Goal: Transaction & Acquisition: Purchase product/service

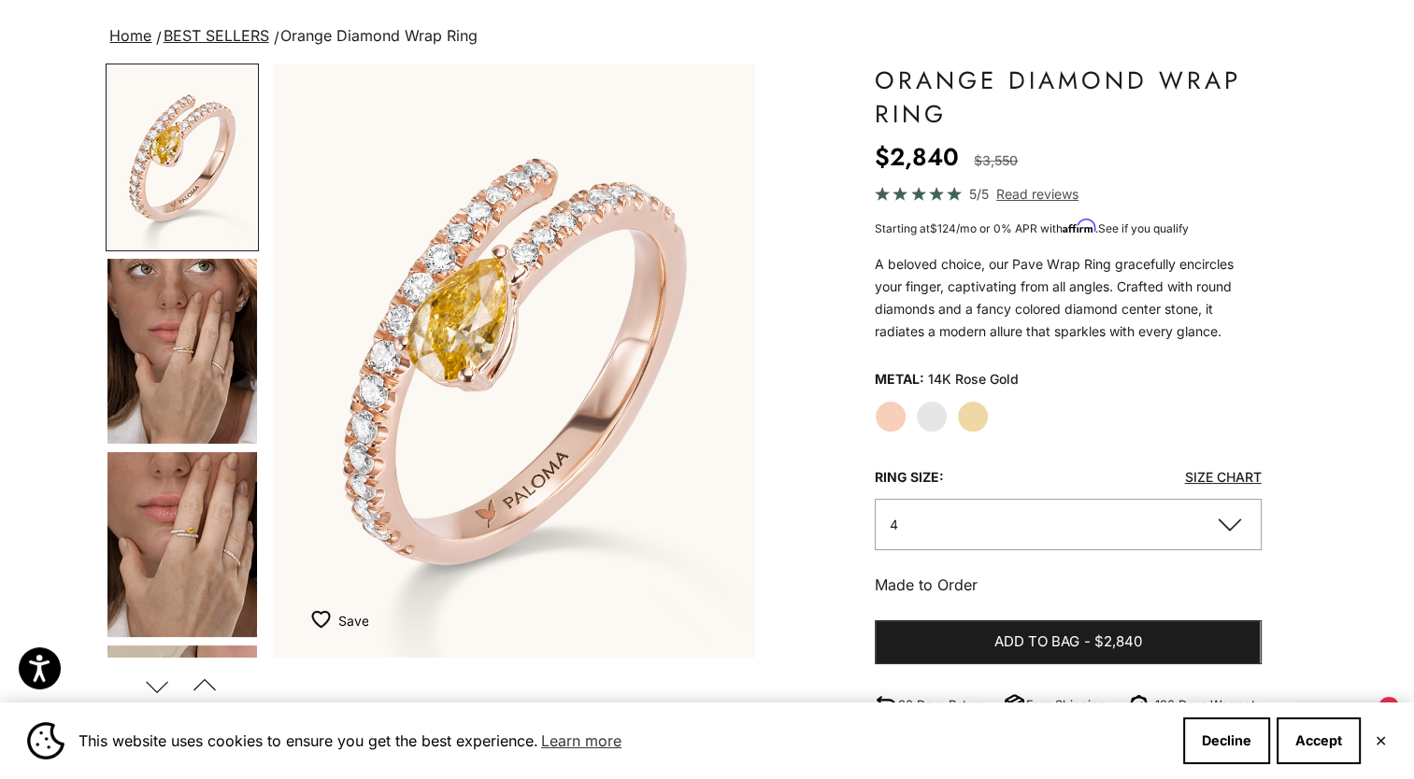
scroll to position [123, 0]
click at [962, 424] on label "Yellow Gold" at bounding box center [973, 416] width 32 height 32
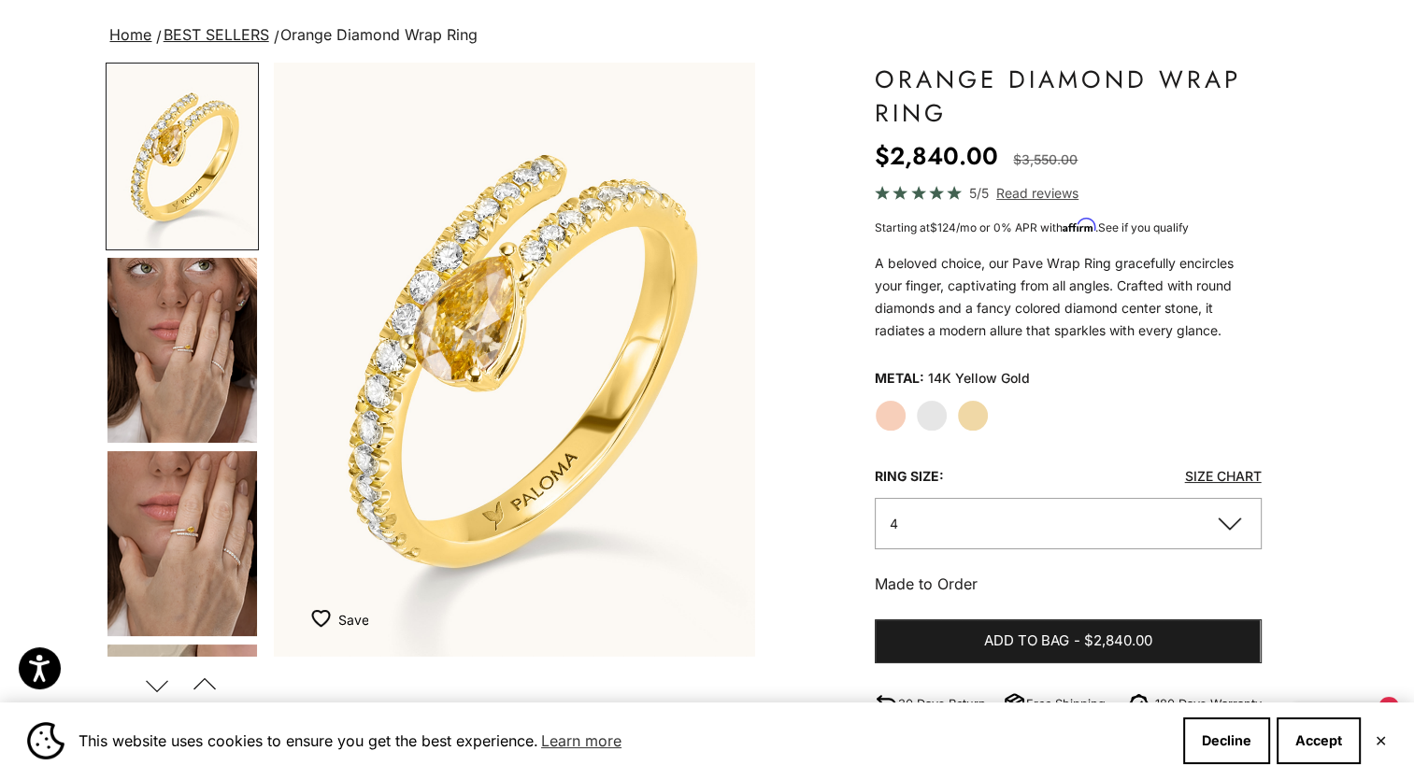
click at [173, 365] on img "Go to item 4" at bounding box center [181, 350] width 149 height 185
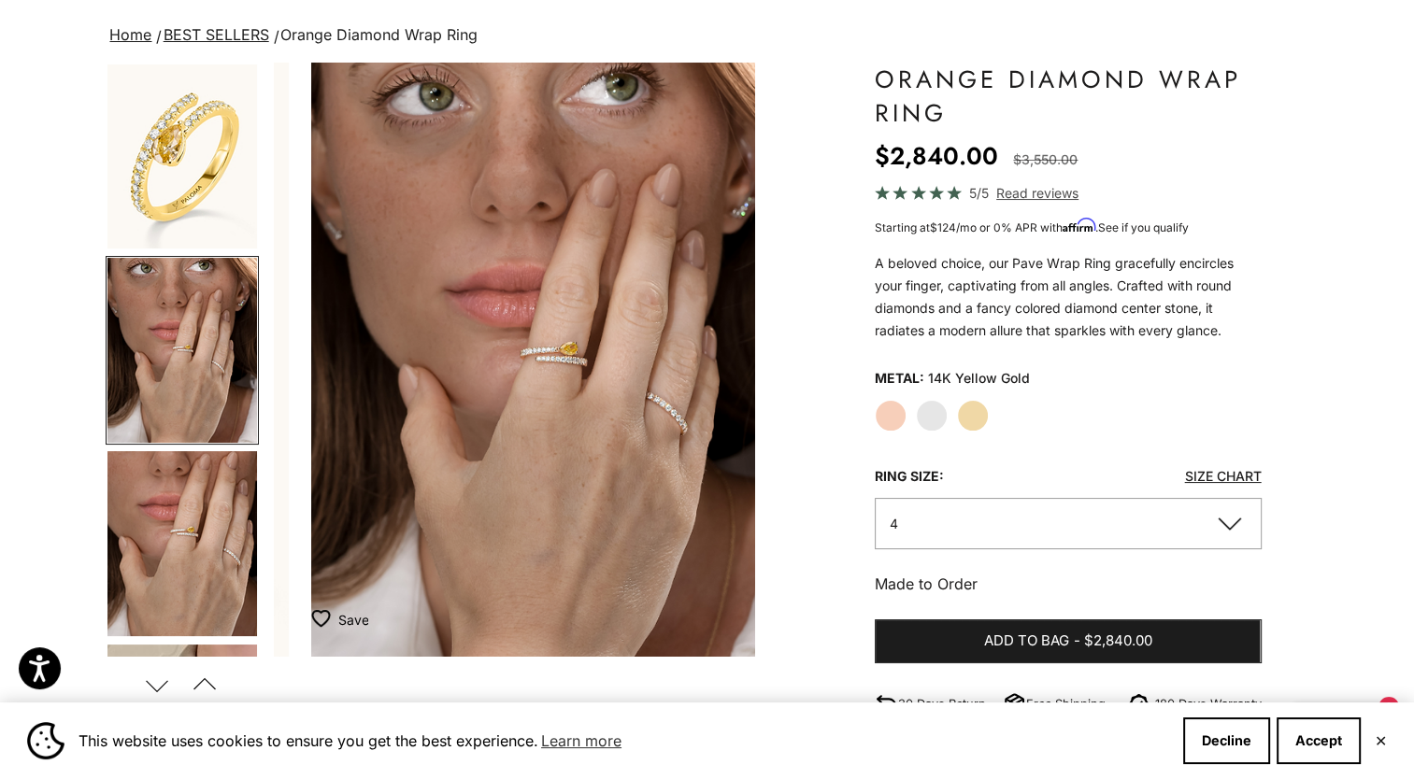
scroll to position [0, 504]
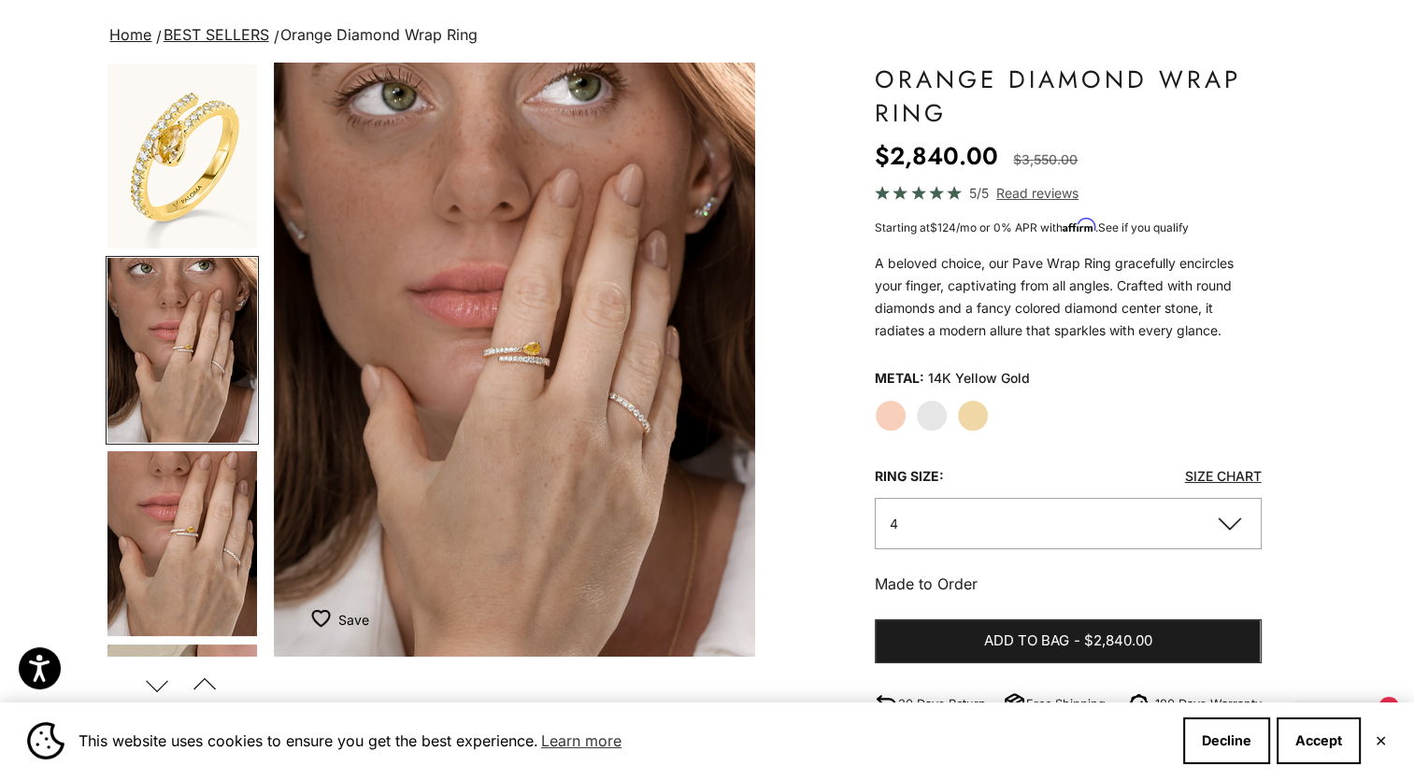
click at [930, 421] on label "White Gold" at bounding box center [932, 416] width 32 height 32
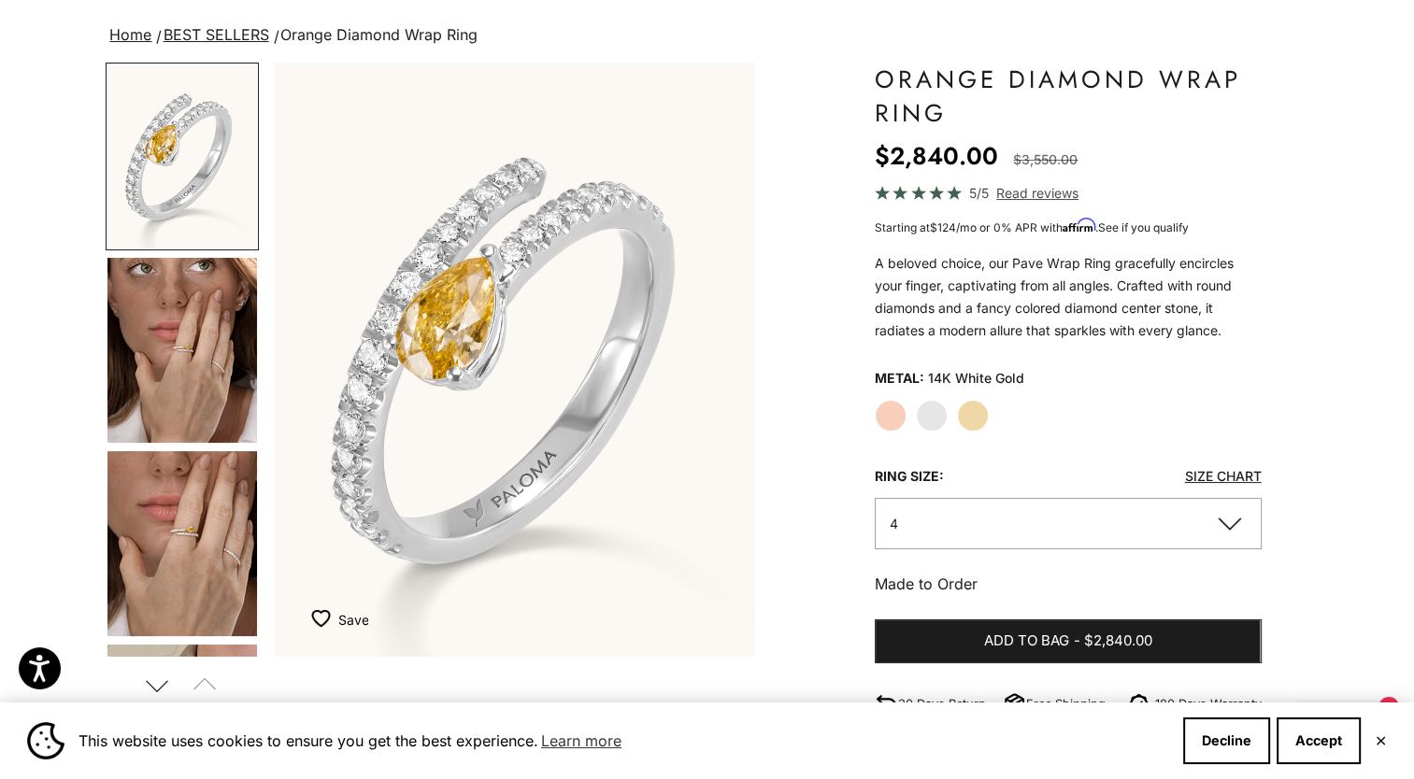
click at [176, 363] on img "Go to item 4" at bounding box center [181, 350] width 149 height 185
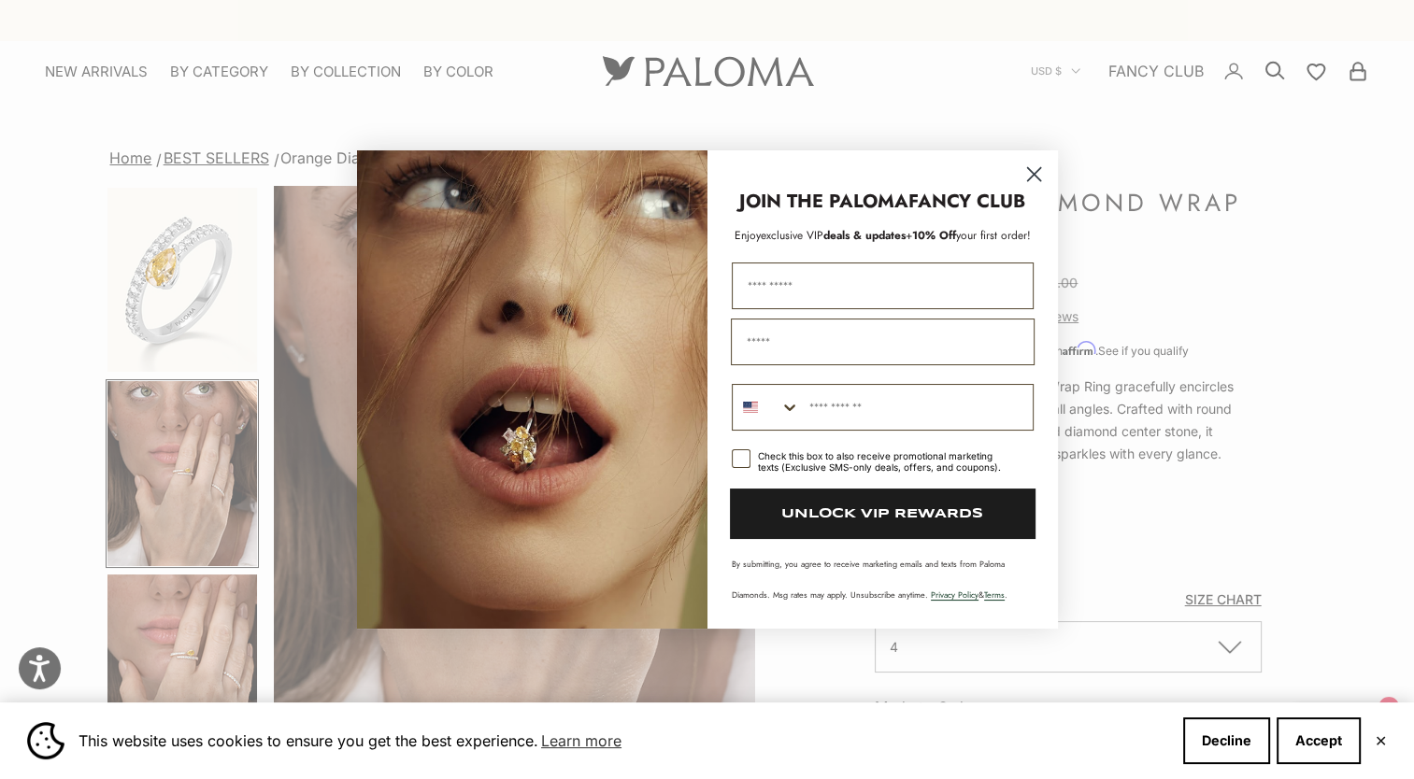
click at [103, 80] on div "Close dialog JOIN THE PALOMA FANCY CLUB Enjoy exclusive VIP deals & updates + 1…" at bounding box center [707, 389] width 1414 height 779
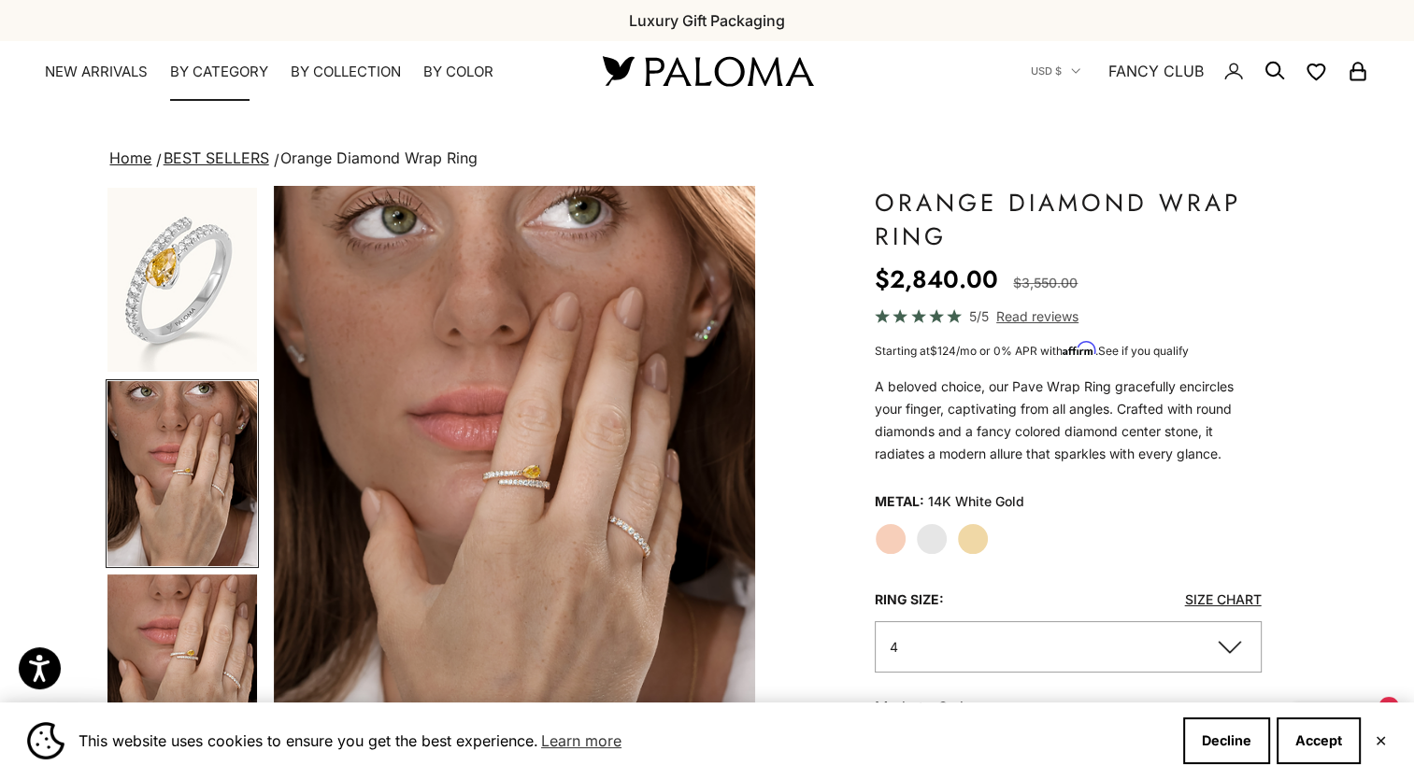
click at [198, 67] on summary "By Category" at bounding box center [219, 72] width 98 height 19
click at [218, 78] on summary "By Category" at bounding box center [219, 72] width 98 height 19
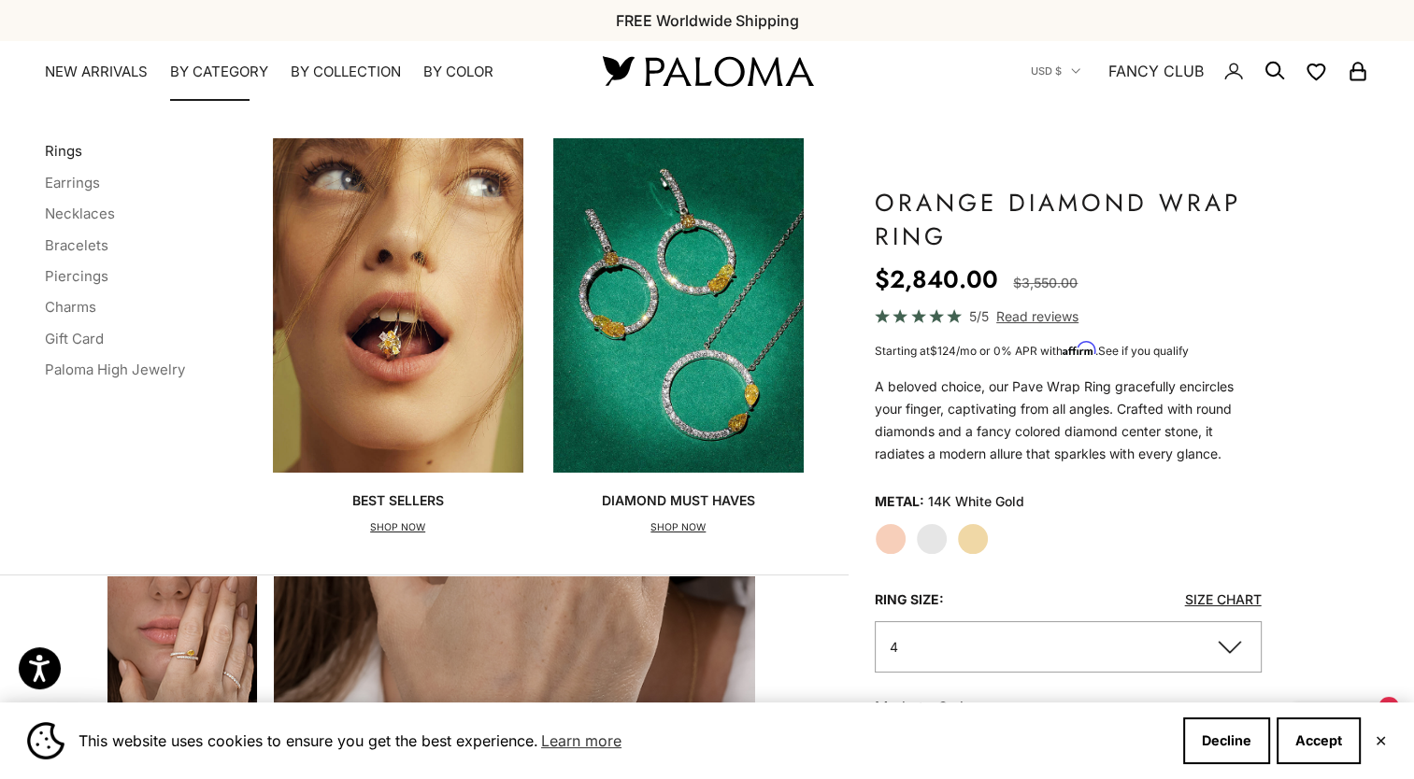
click at [63, 144] on link "Rings" at bounding box center [63, 151] width 37 height 18
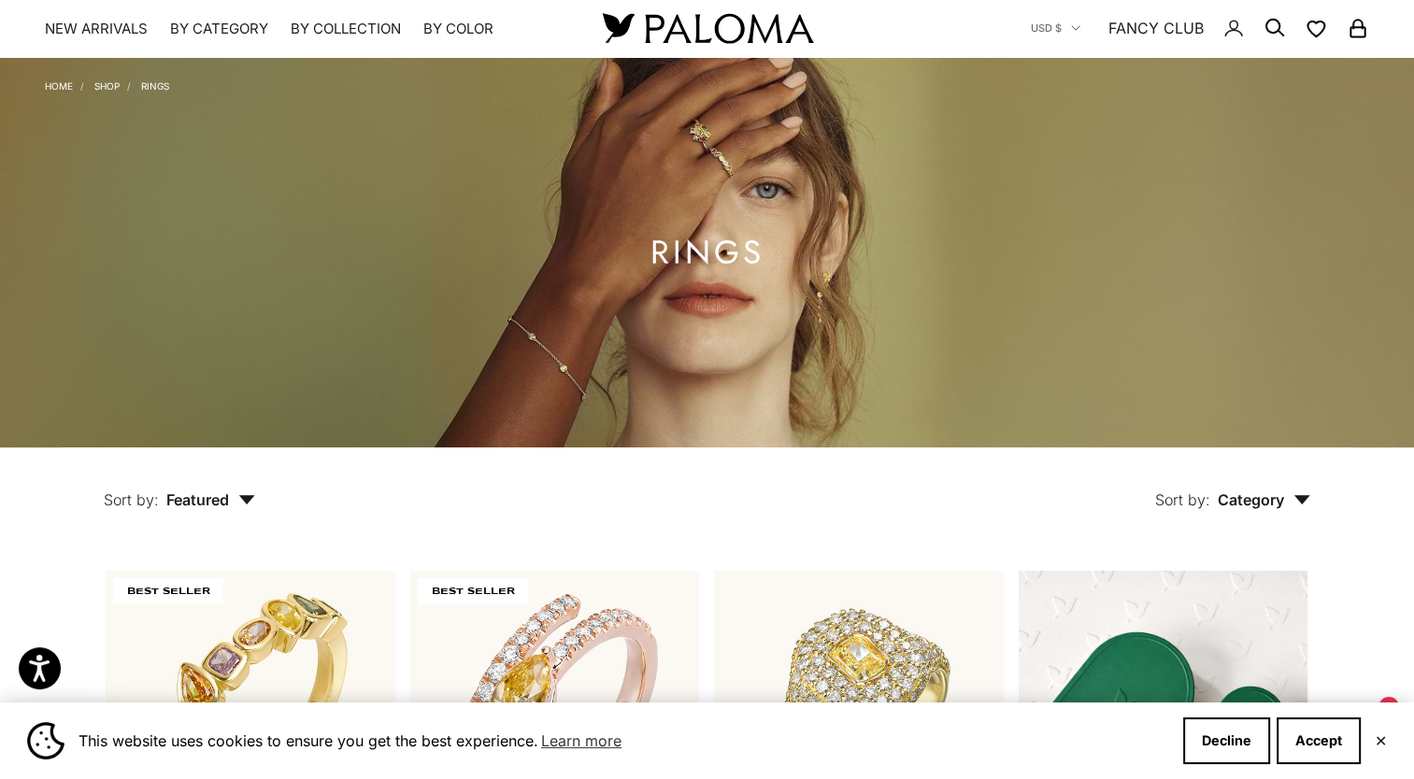
scroll to position [185, 0]
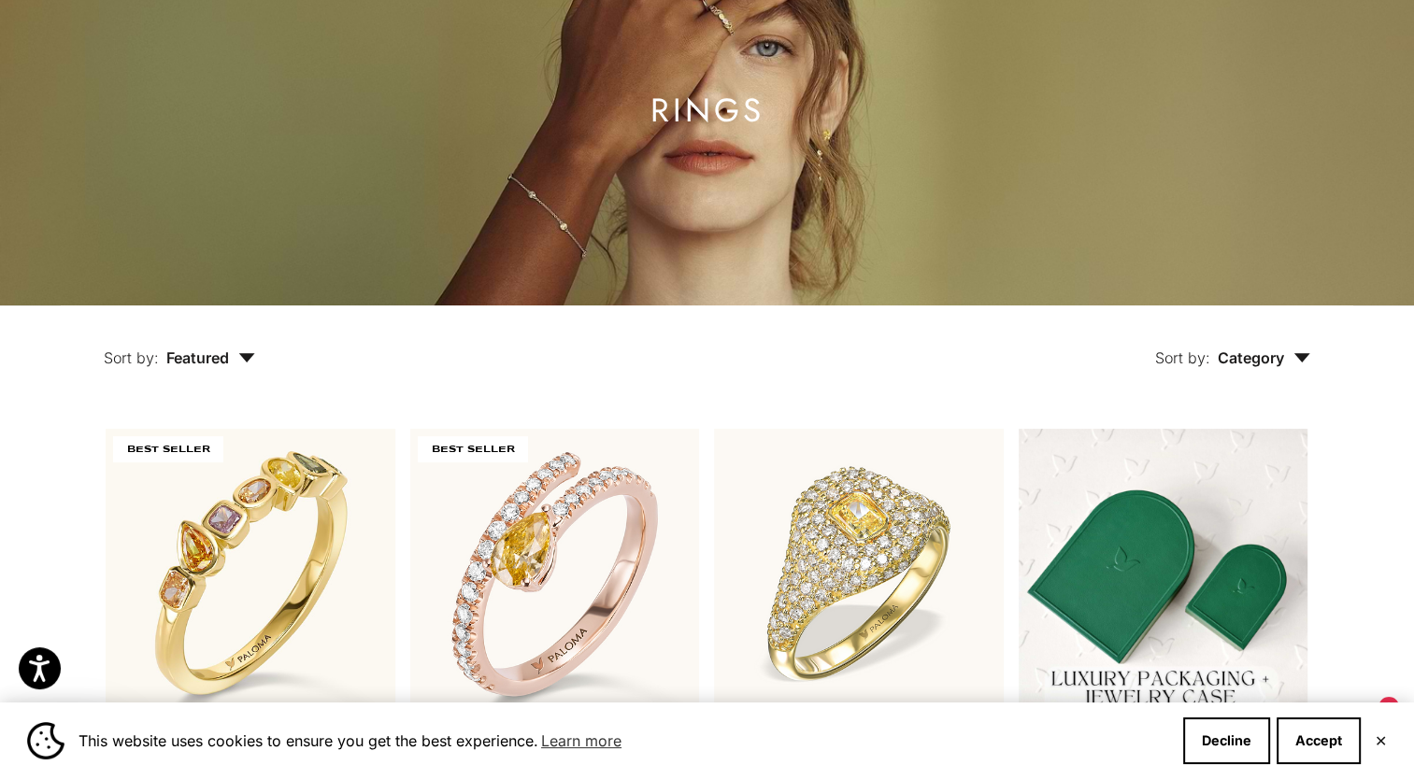
click at [1261, 383] on button "Sort by: Category" at bounding box center [1232, 345] width 241 height 78
click at [259, 368] on button "Sort by: Featured" at bounding box center [179, 345] width 237 height 78
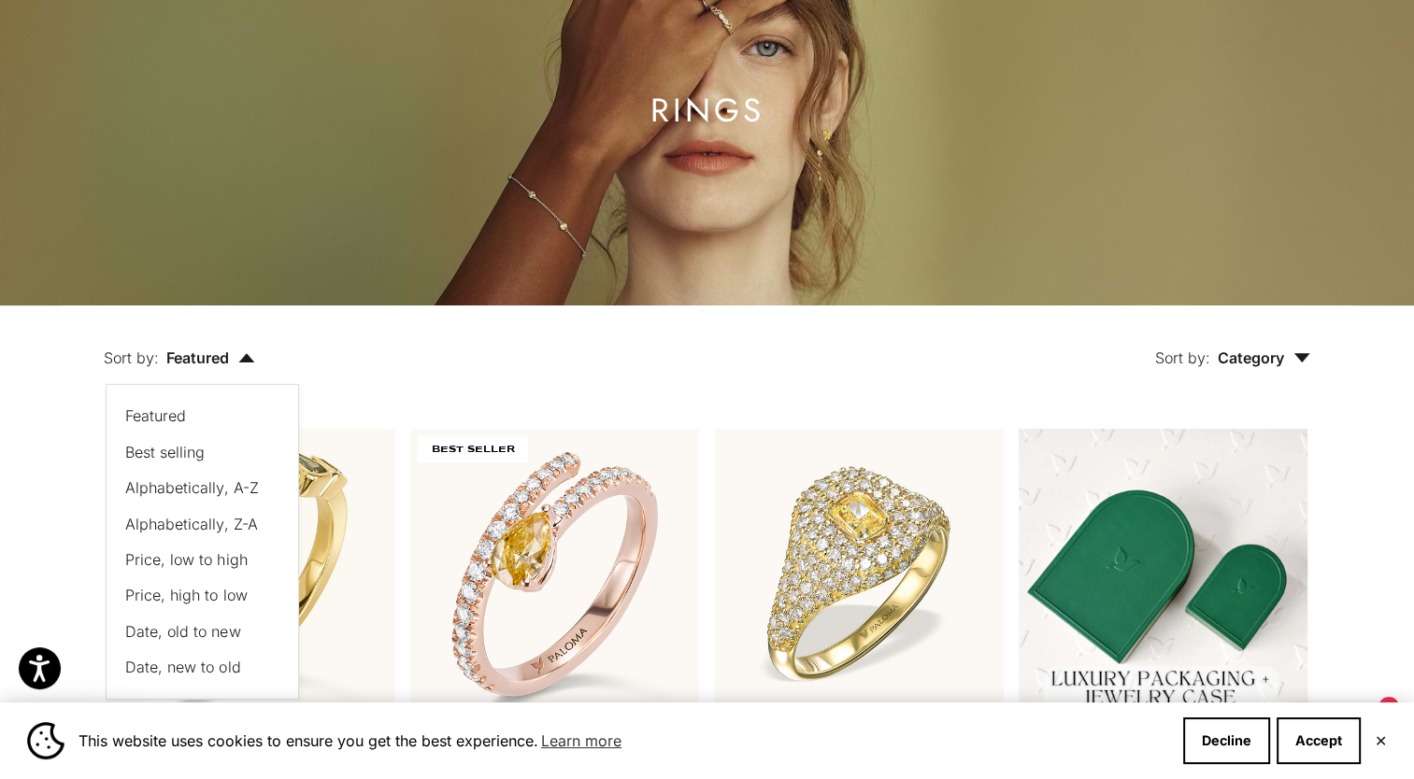
click at [176, 561] on span "Price, low to high" at bounding box center [185, 559] width 121 height 19
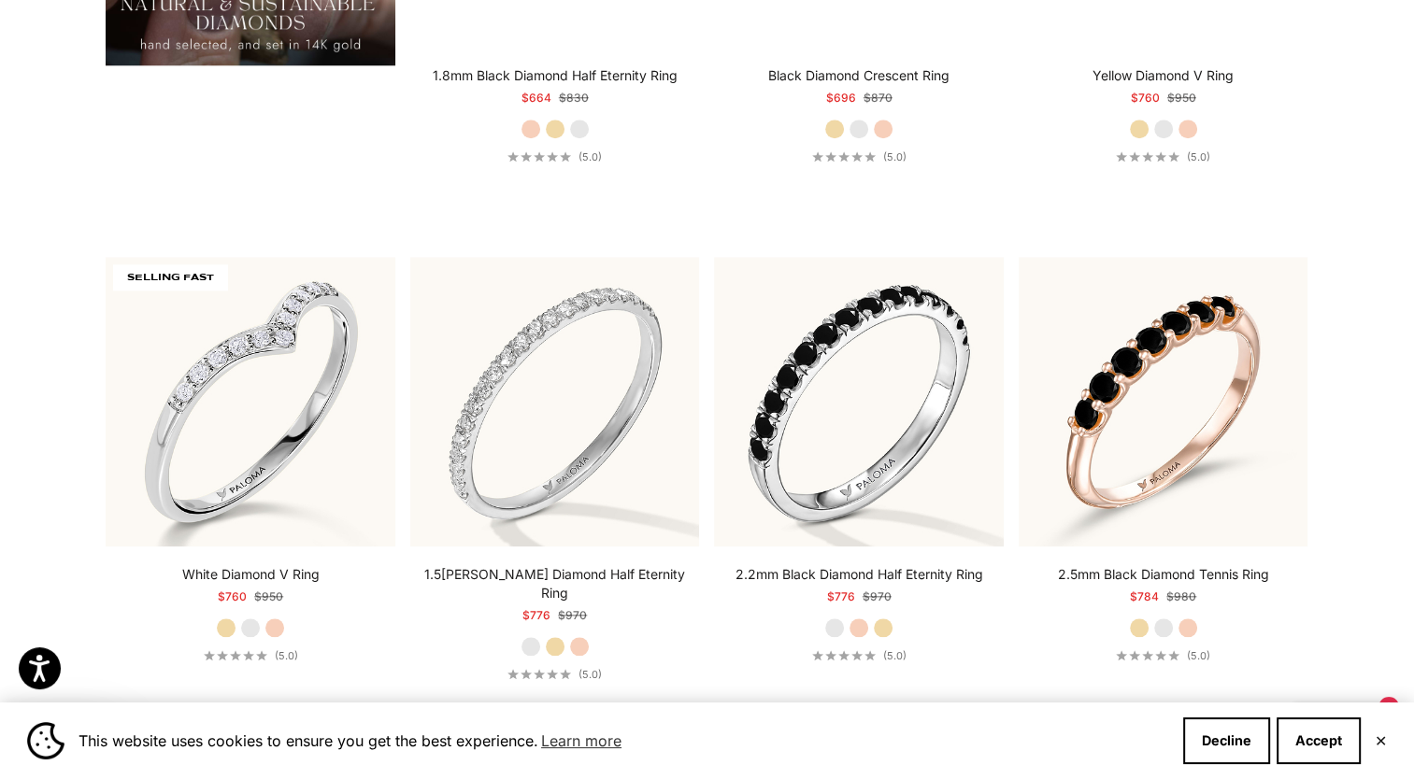
scroll to position [1854, 0]
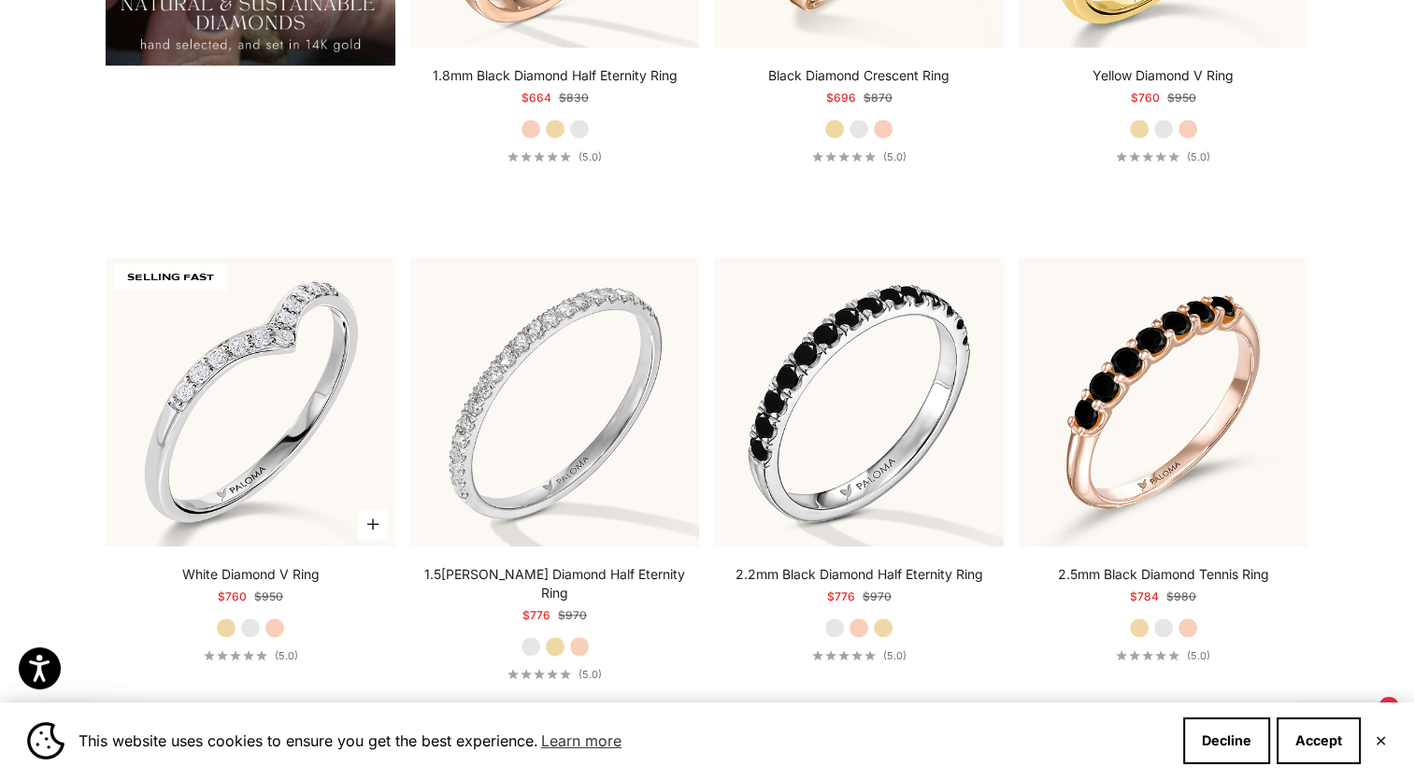
click at [236, 565] on link "White Diamond V Ring" at bounding box center [250, 574] width 137 height 19
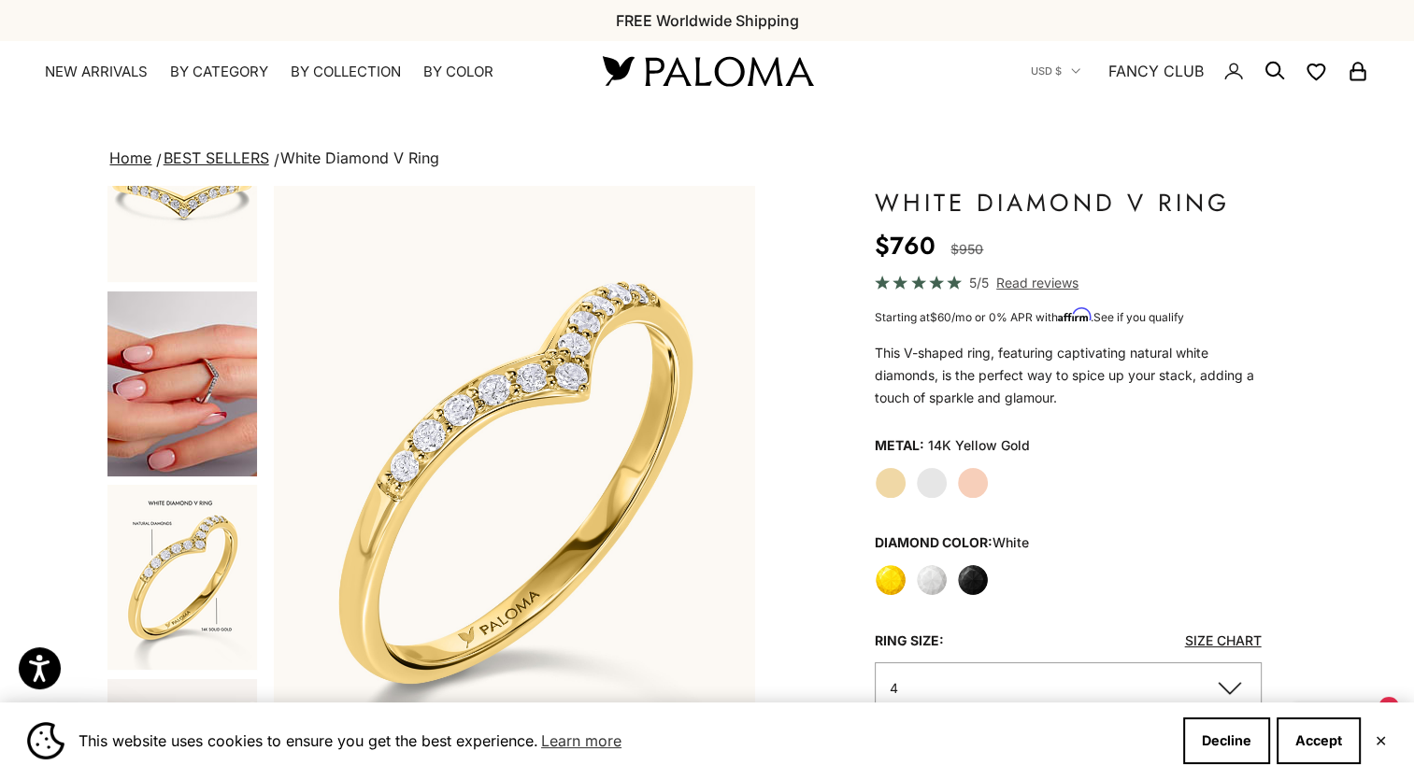
scroll to position [666, 0]
click at [199, 399] on img "Go to item 9" at bounding box center [181, 386] width 149 height 185
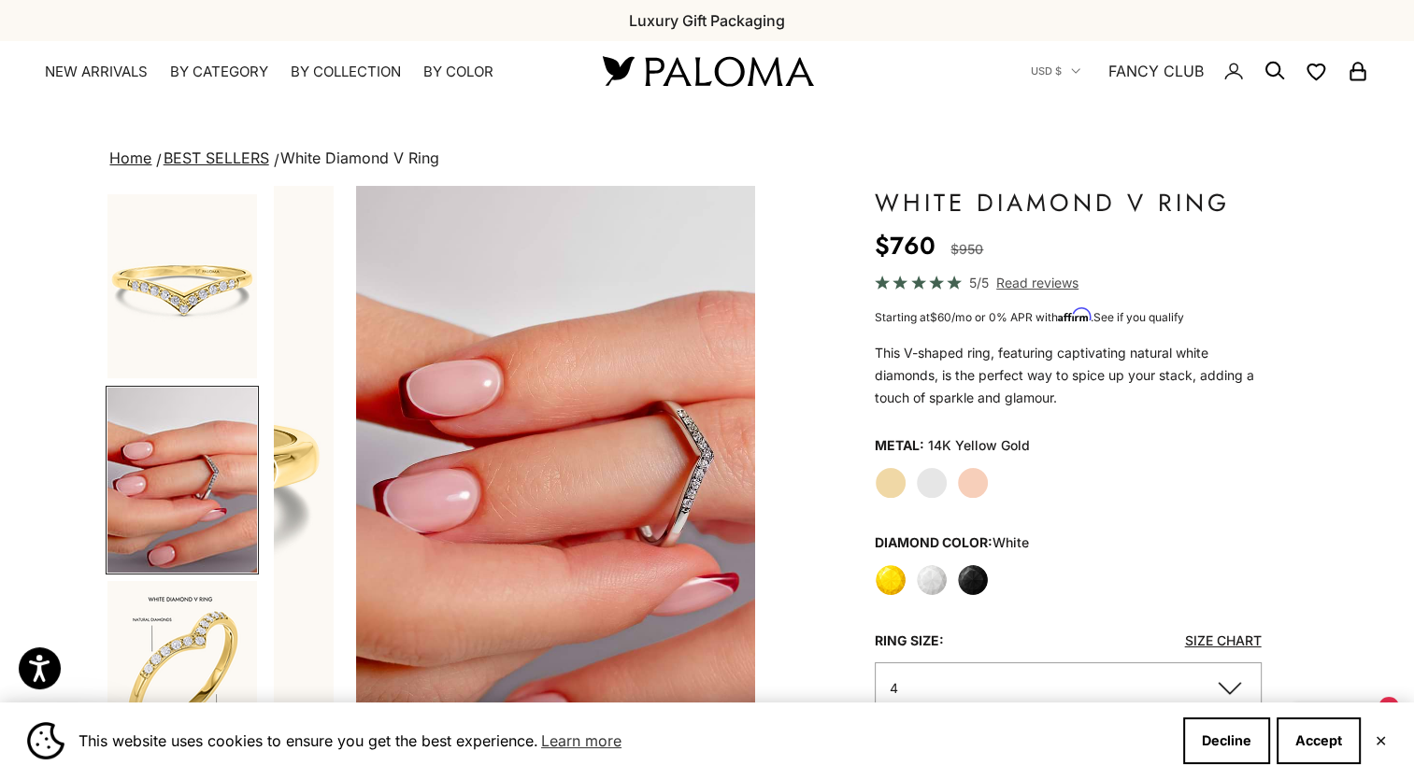
scroll to position [0, 2014]
